Goal: Information Seeking & Learning: Compare options

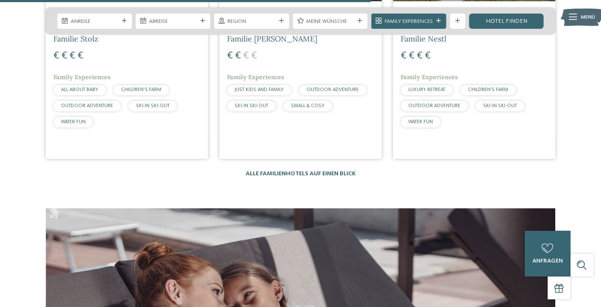
scroll to position [2124, 0]
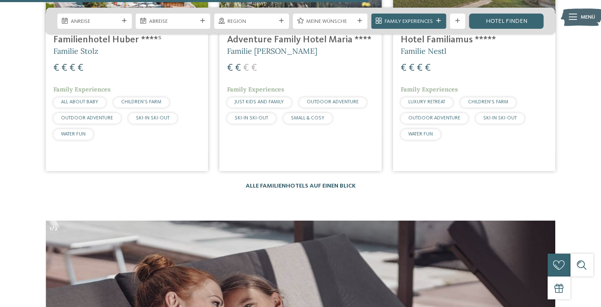
click at [277, 183] on link "Alle Familienhotels auf einen Blick" at bounding box center [301, 186] width 110 height 6
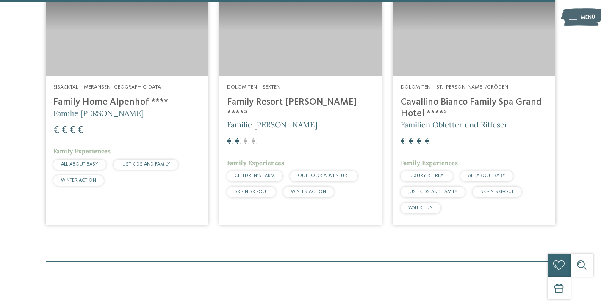
scroll to position [2192, 0]
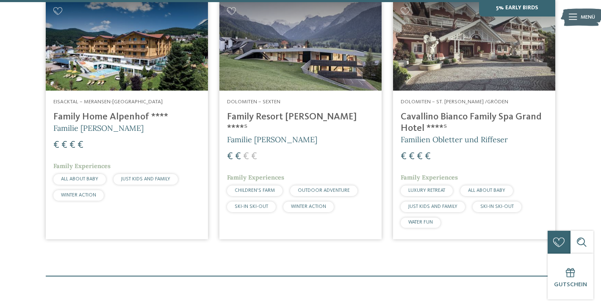
click at [413, 111] on h4 "Cavallino Bianco Family Spa Grand Hotel ****ˢ" at bounding box center [474, 122] width 147 height 23
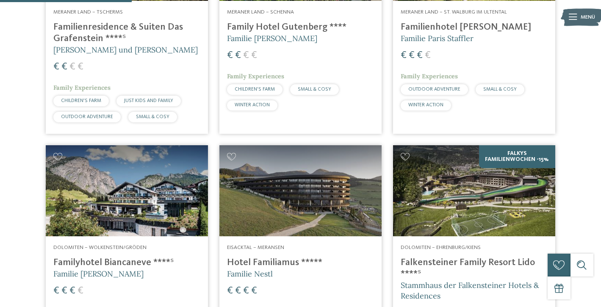
scroll to position [594, 0]
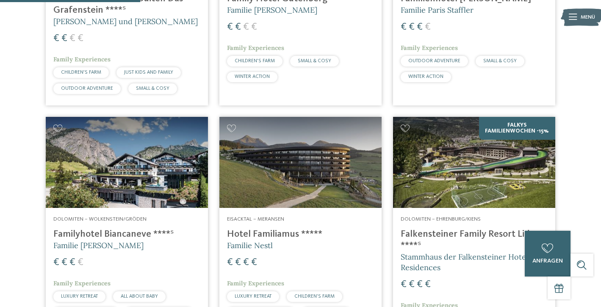
click at [457, 229] on h4 "Falkensteiner Family Resort Lido ****ˢ" at bounding box center [474, 240] width 147 height 23
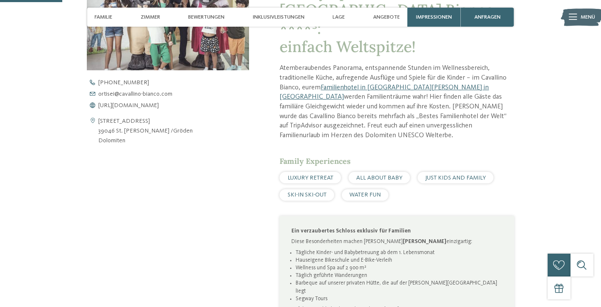
scroll to position [366, 0]
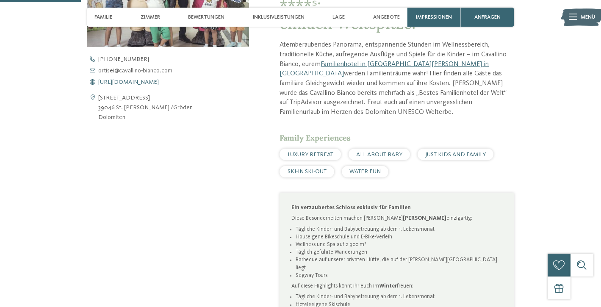
click at [159, 80] on span "https://www.cavallino-bianco.com/de/familienhotel-sudtirol" at bounding box center [128, 82] width 61 height 6
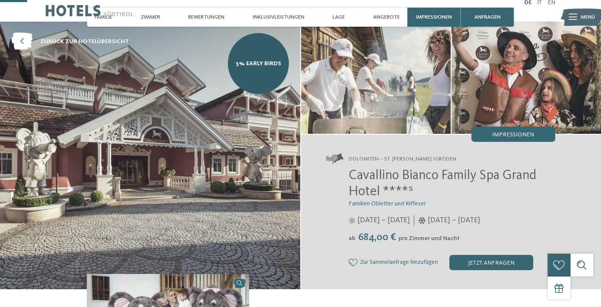
scroll to position [0, 0]
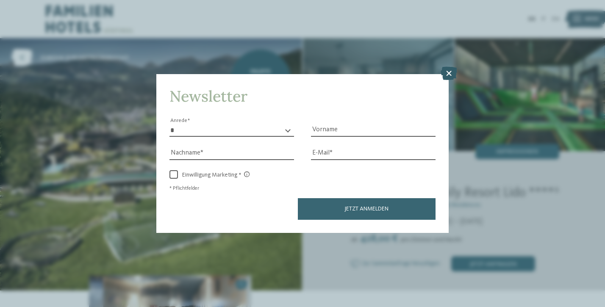
click at [453, 66] on icon at bounding box center [448, 73] width 17 height 14
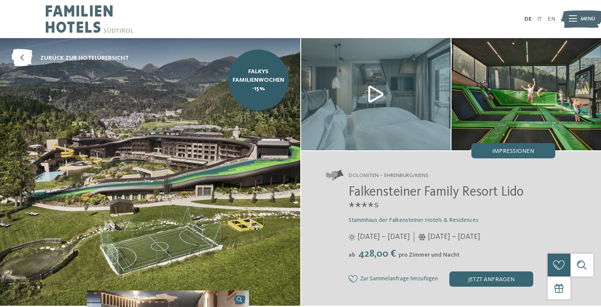
click at [374, 89] on img at bounding box center [376, 94] width 150 height 112
